Goal: Task Accomplishment & Management: Manage account settings

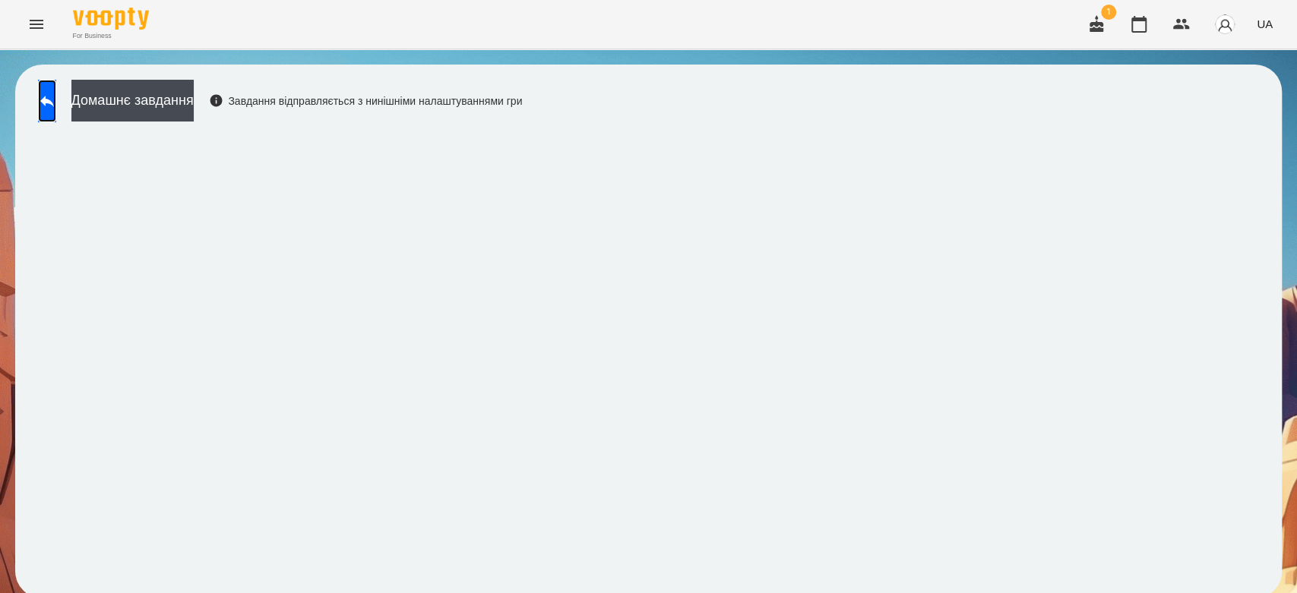
click at [56, 80] on link at bounding box center [47, 101] width 18 height 43
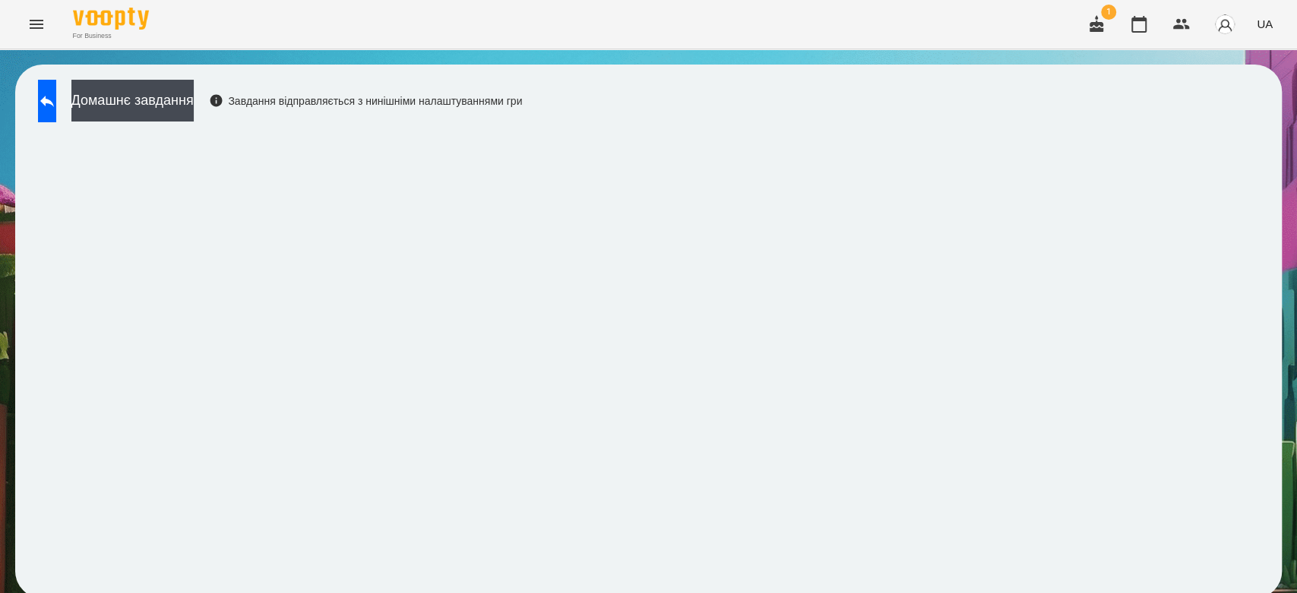
click at [46, 32] on button "Menu" at bounding box center [36, 24] width 36 height 36
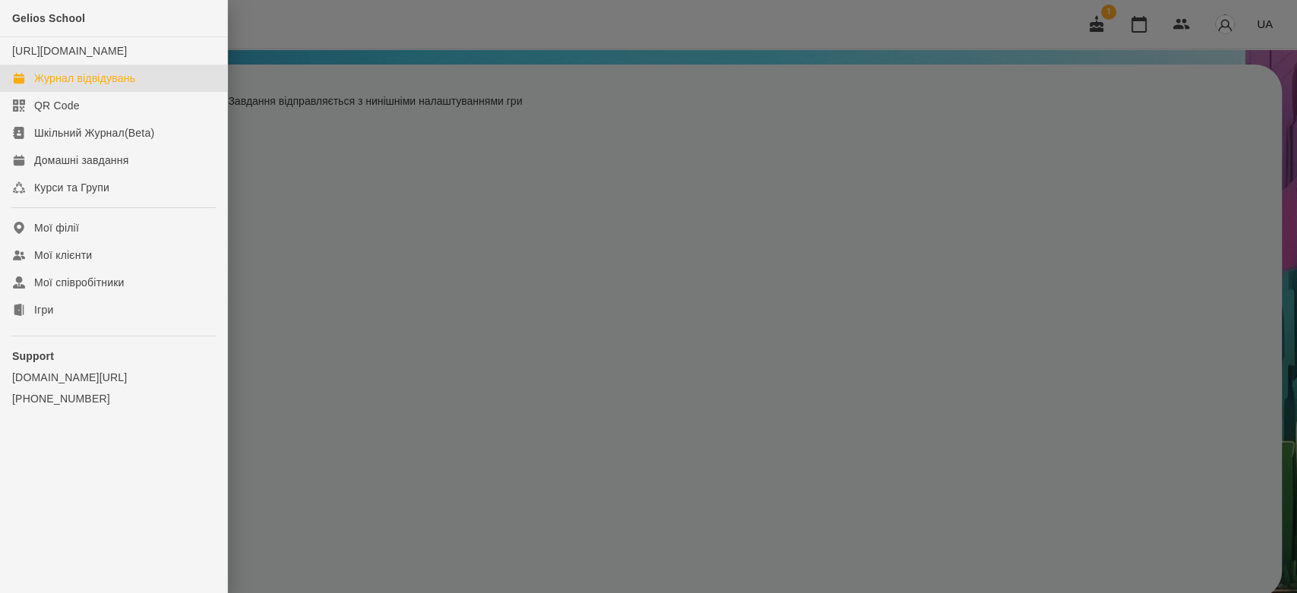
click at [61, 86] on div "Журнал відвідувань" at bounding box center [84, 78] width 101 height 15
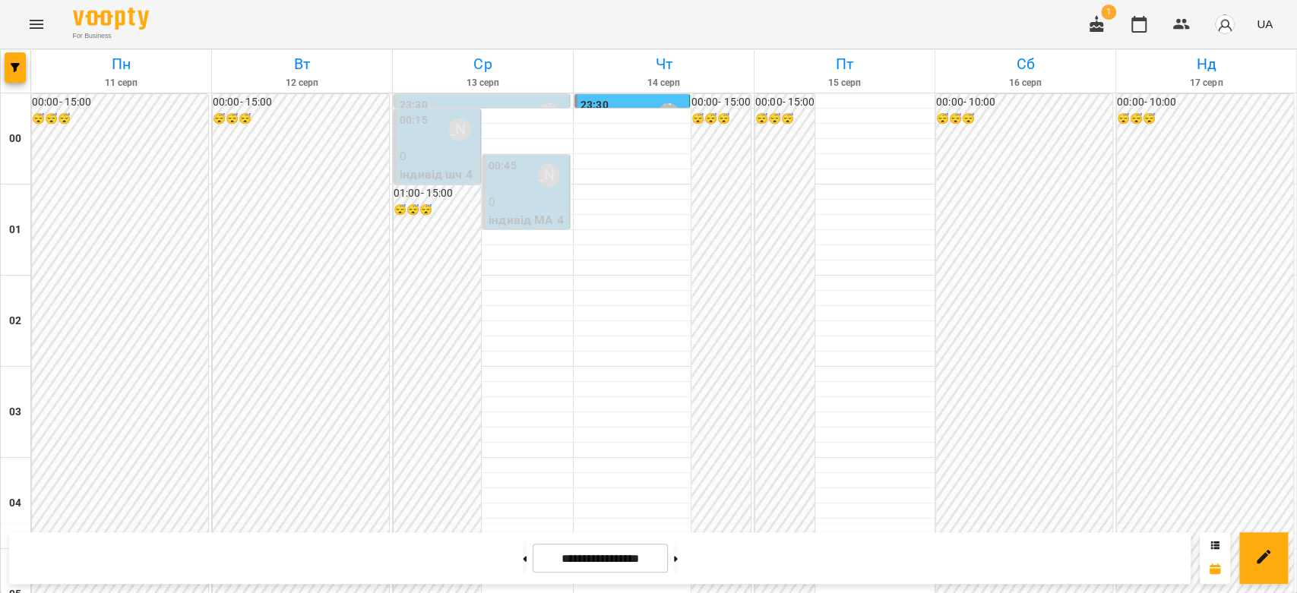
scroll to position [1756, 0]
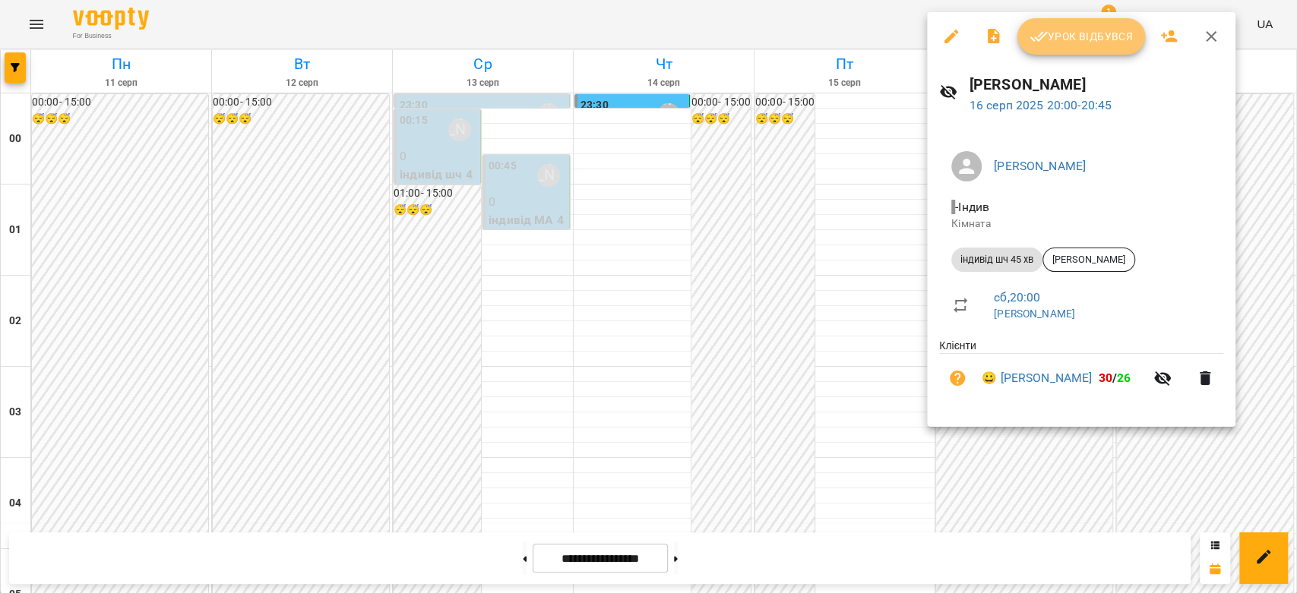
click at [1041, 38] on icon "button" at bounding box center [1038, 37] width 17 height 10
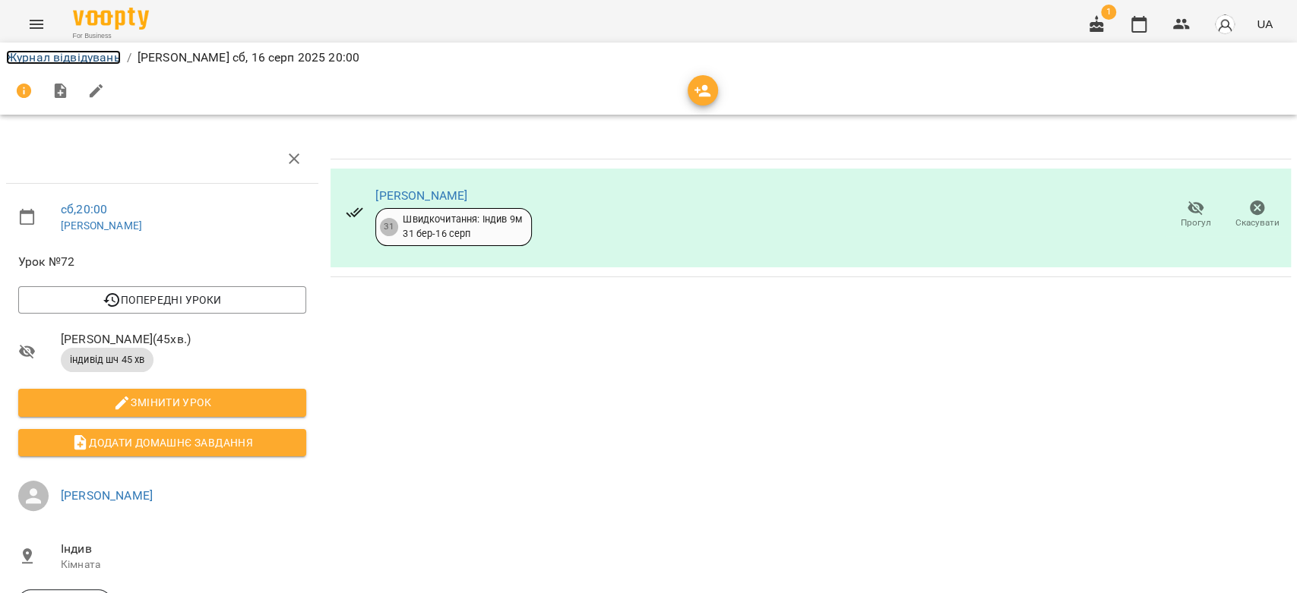
click at [107, 59] on link "Журнал відвідувань" at bounding box center [63, 57] width 115 height 14
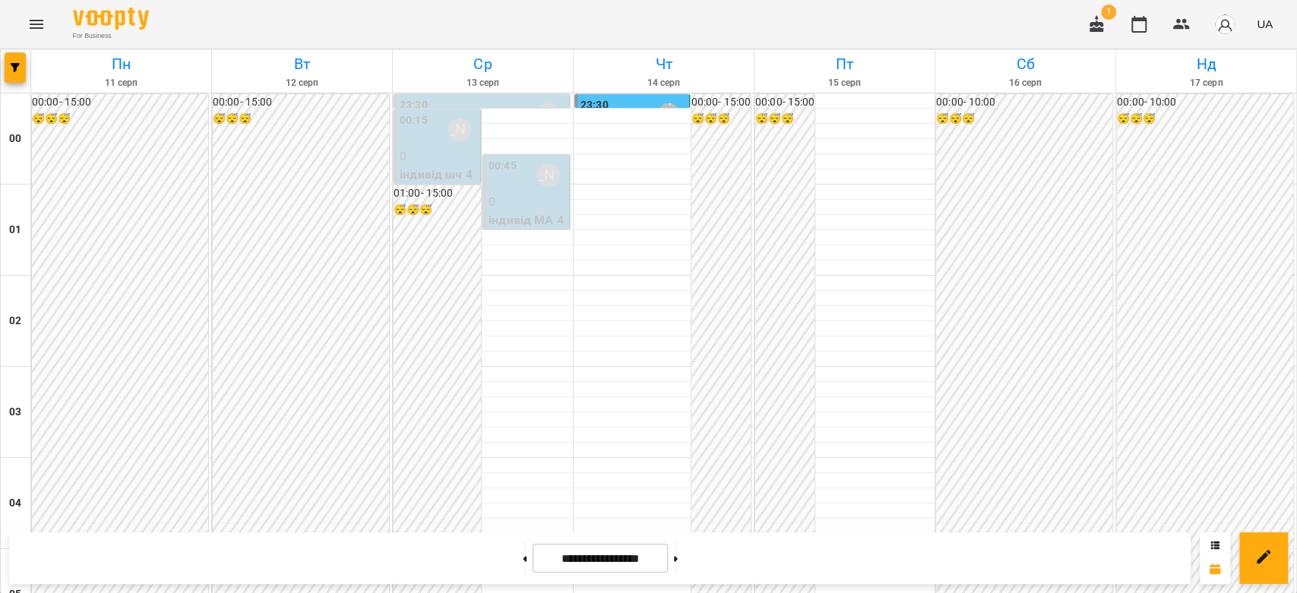
scroll to position [1756, 0]
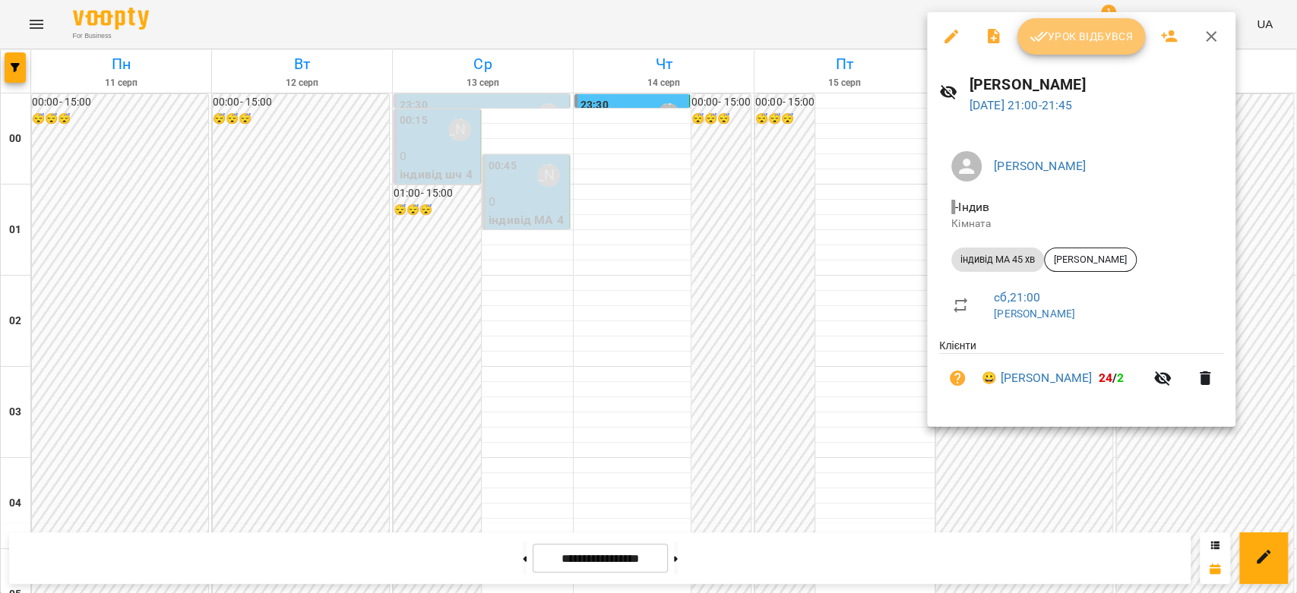
click at [1045, 36] on icon "button" at bounding box center [1038, 36] width 18 height 18
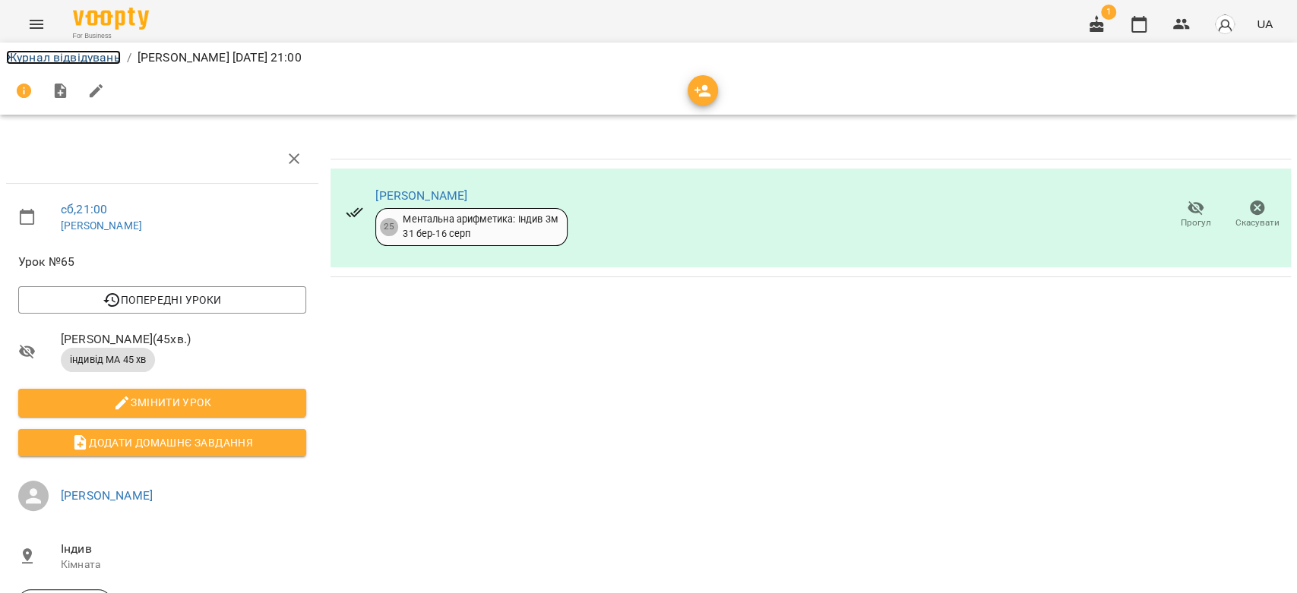
click at [93, 56] on link "Журнал відвідувань" at bounding box center [63, 57] width 115 height 14
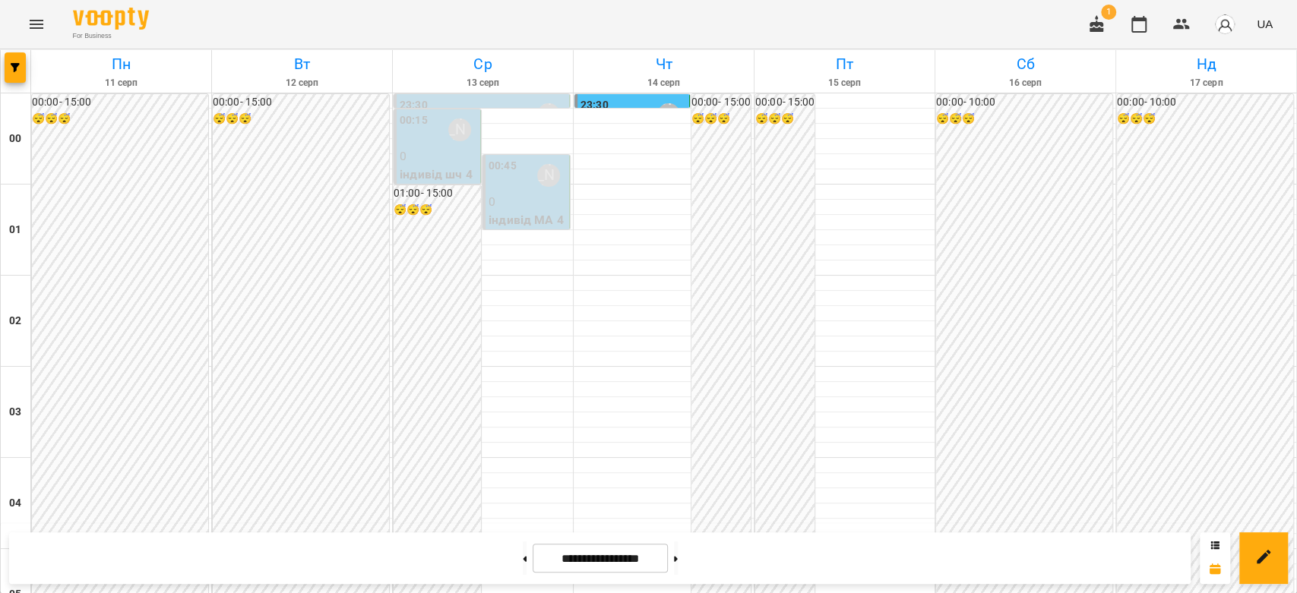
scroll to position [1756, 0]
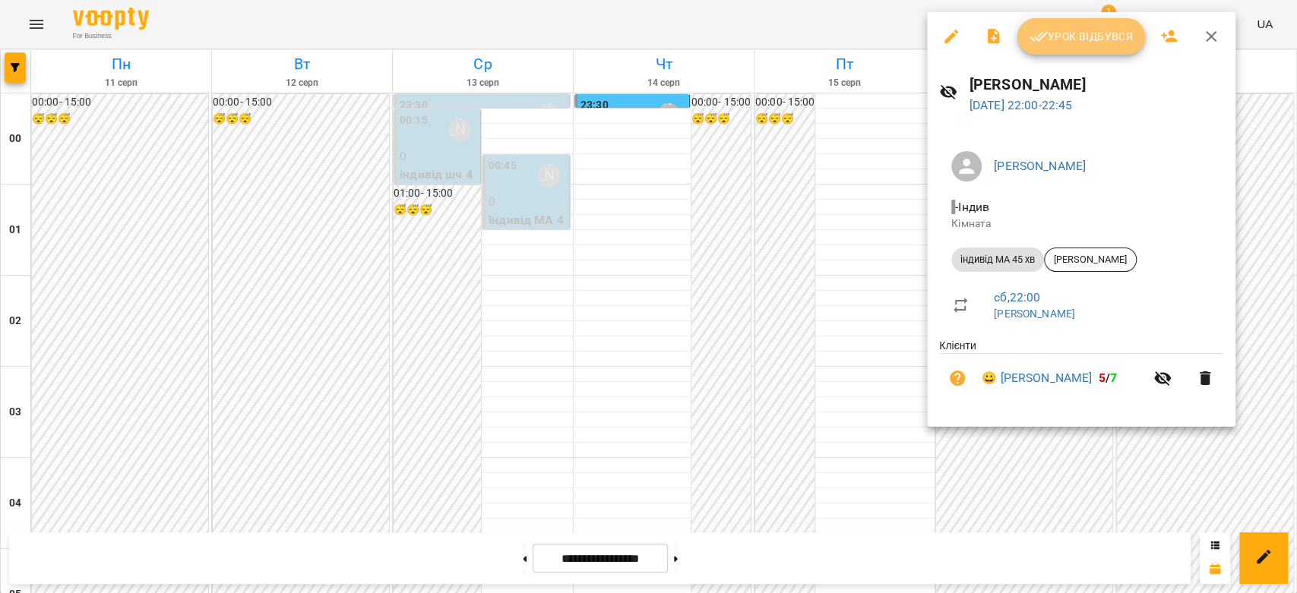
click at [1035, 52] on button "Урок відбувся" at bounding box center [1081, 36] width 128 height 36
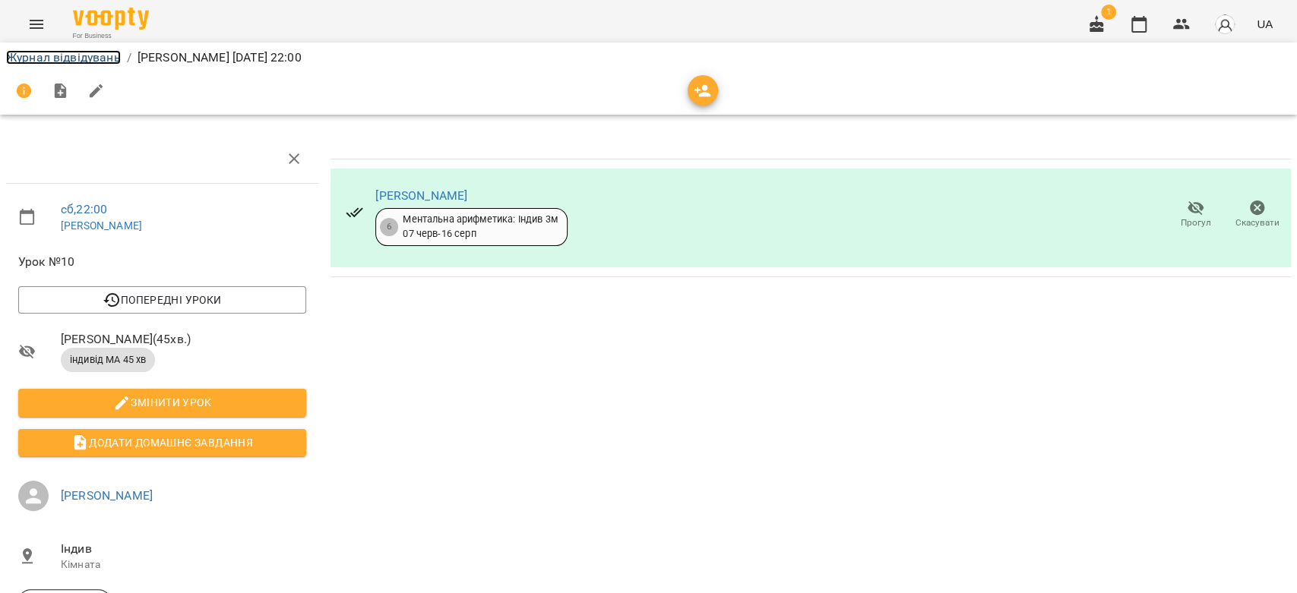
click at [108, 51] on link "Журнал відвідувань" at bounding box center [63, 57] width 115 height 14
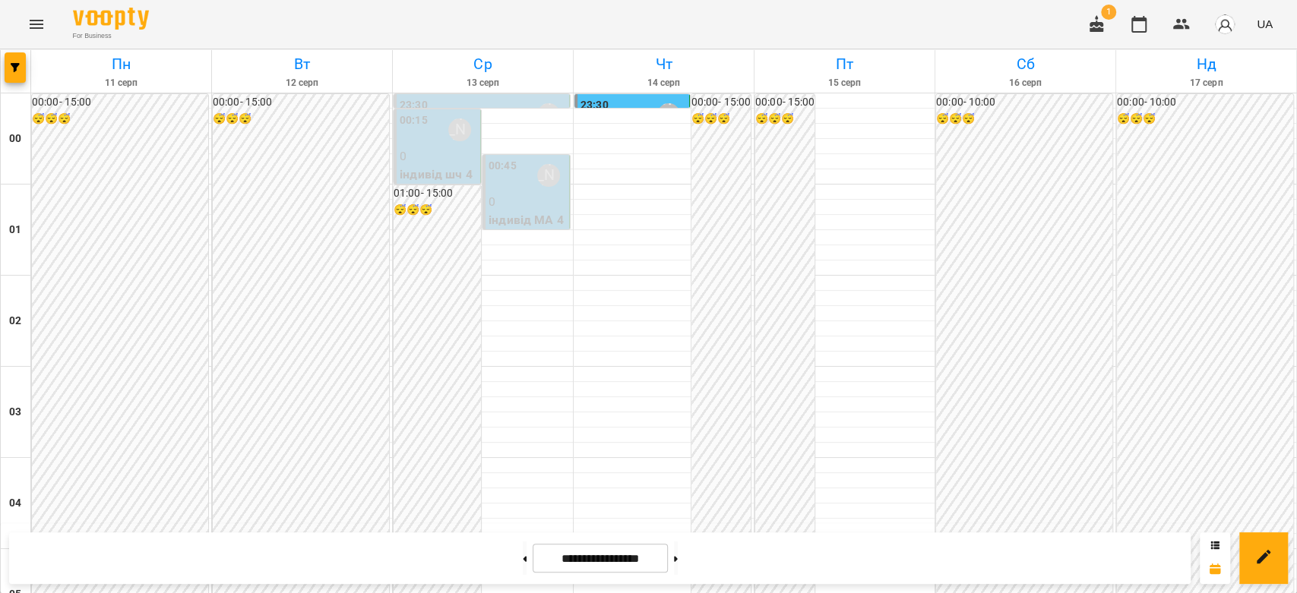
scroll to position [1587, 0]
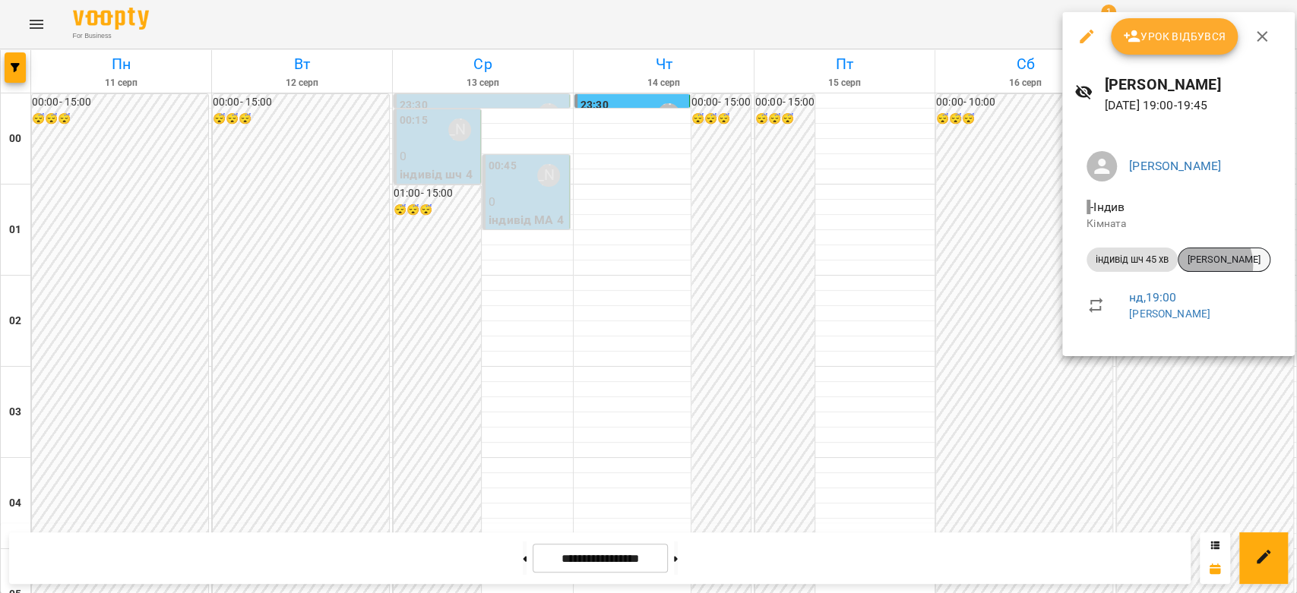
click at [1200, 265] on span "[PERSON_NAME]" at bounding box center [1223, 260] width 91 height 14
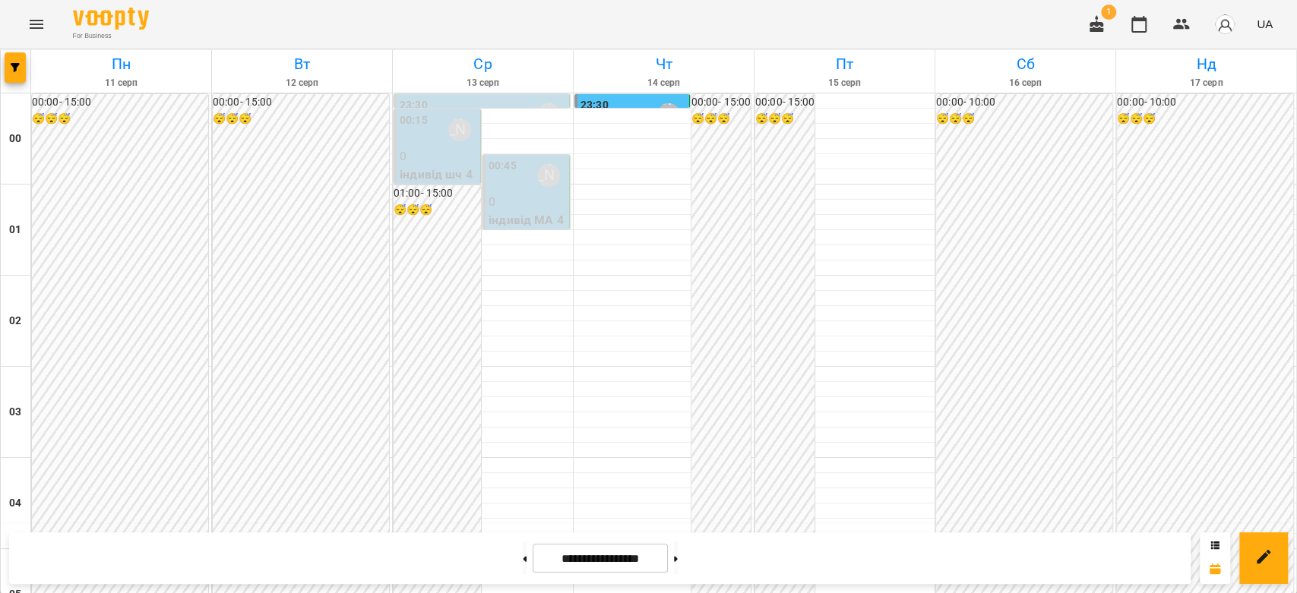
scroll to position [1756, 0]
